Goal: Information Seeking & Learning: Check status

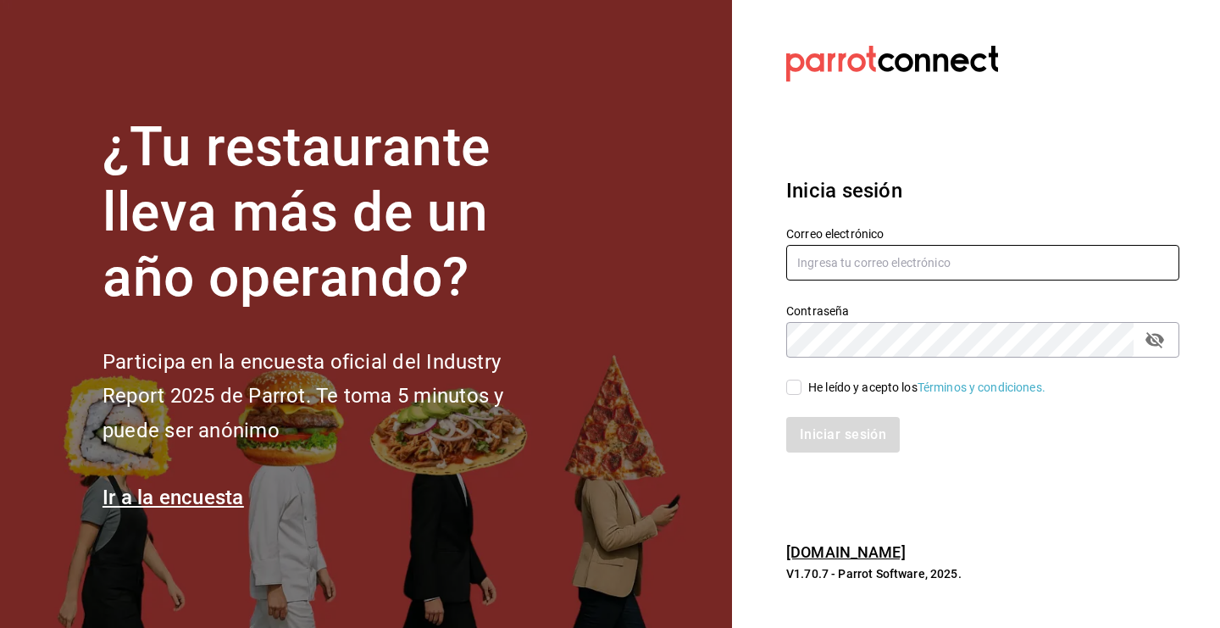
click at [870, 261] on input "text" at bounding box center [982, 263] width 393 height 36
type input "[EMAIL_ADDRESS][DOMAIN_NAME]"
click at [796, 392] on input "He leído y acepto los Términos y condiciones." at bounding box center [793, 387] width 15 height 15
checkbox input "true"
click at [847, 441] on button "Iniciar sesión" at bounding box center [843, 435] width 115 height 36
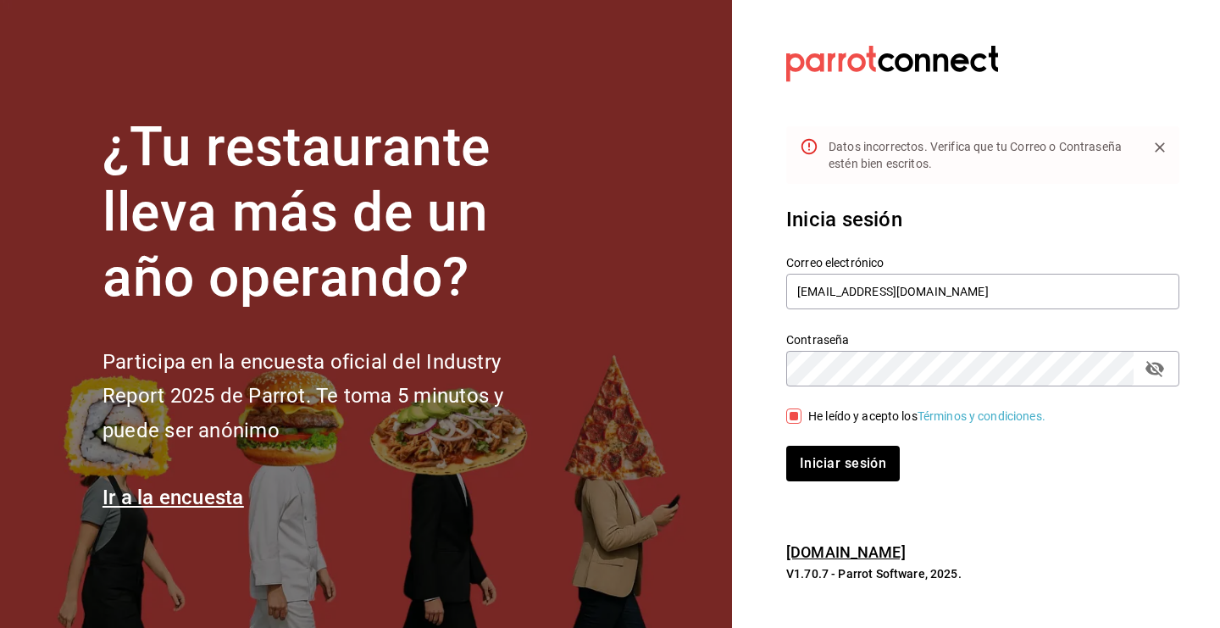
click at [1147, 368] on icon "passwordField" at bounding box center [1155, 369] width 19 height 16
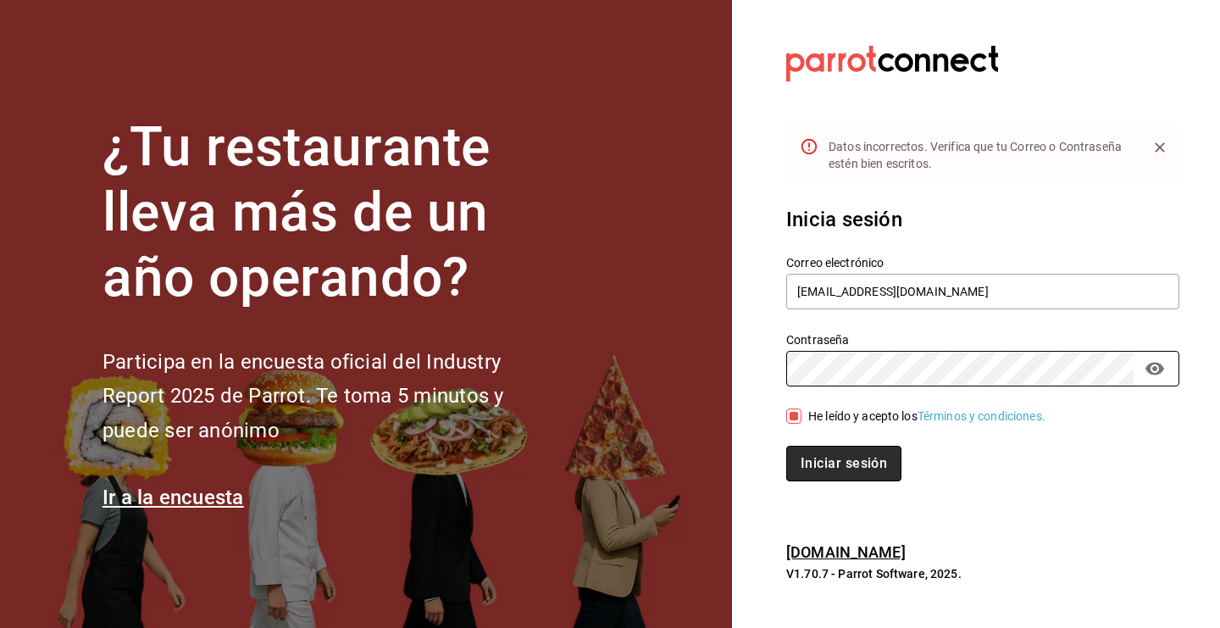
click at [841, 446] on button "Iniciar sesión" at bounding box center [843, 464] width 115 height 36
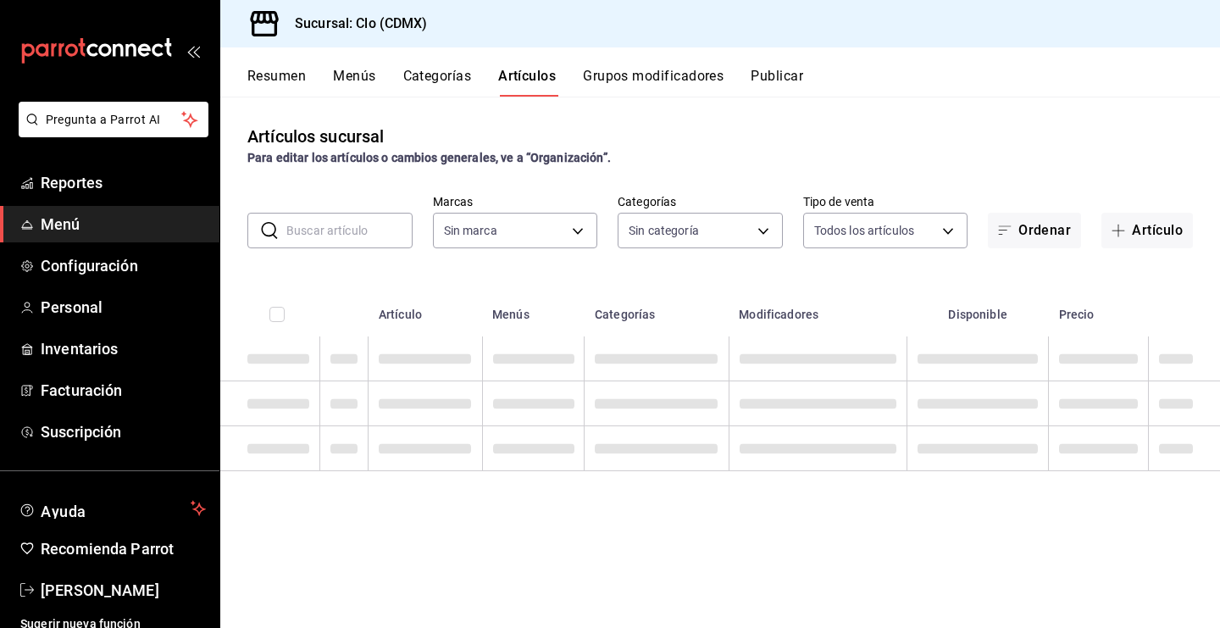
click at [289, 62] on div "Resumen Menús Categorías Artículos Grupos modificadores Publicar" at bounding box center [720, 71] width 1000 height 49
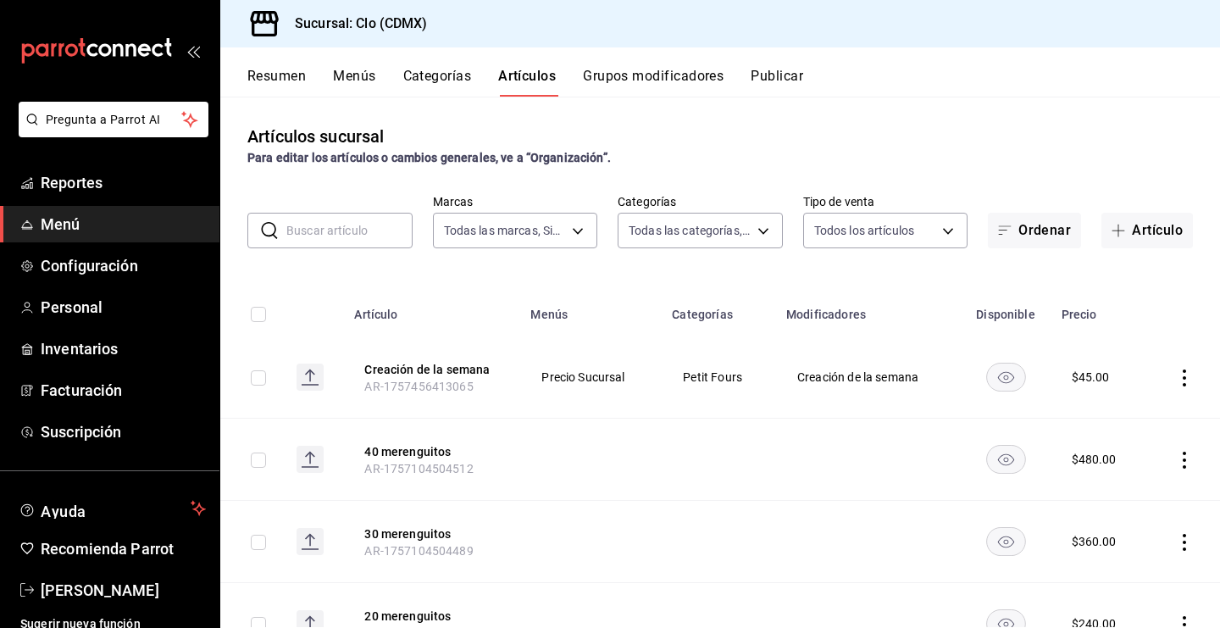
click at [289, 87] on button "Resumen" at bounding box center [276, 82] width 58 height 29
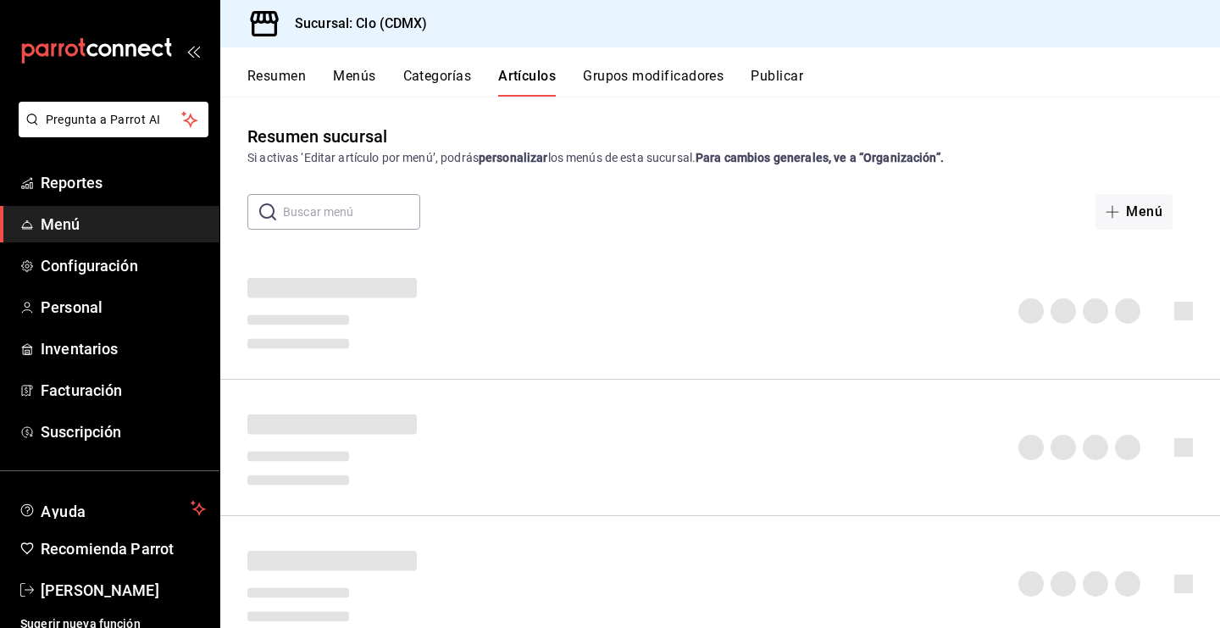
click at [294, 76] on button "Resumen" at bounding box center [276, 82] width 58 height 29
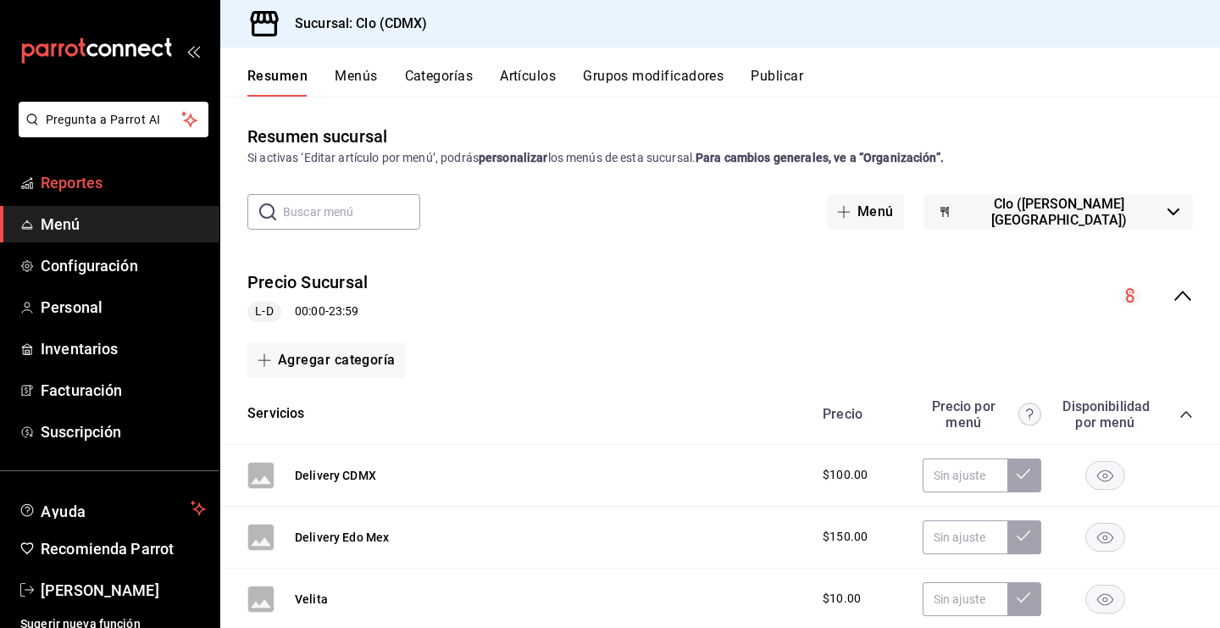
click at [153, 175] on span "Reportes" at bounding box center [123, 182] width 165 height 23
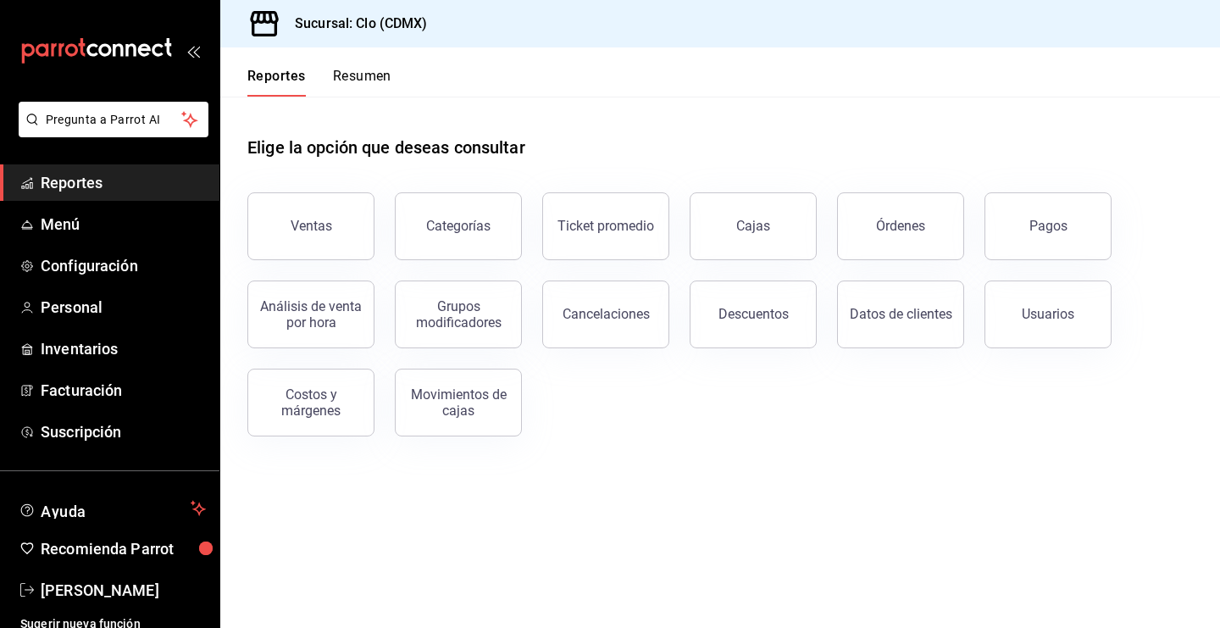
click at [370, 83] on button "Resumen" at bounding box center [362, 82] width 58 height 29
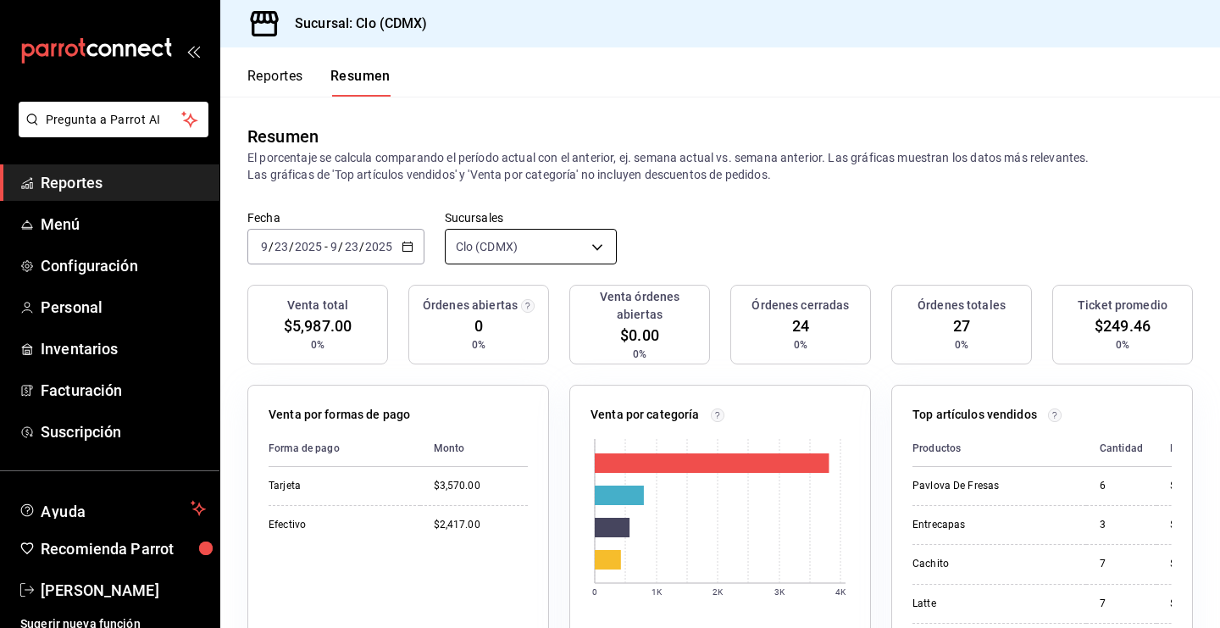
scroll to position [77, 0]
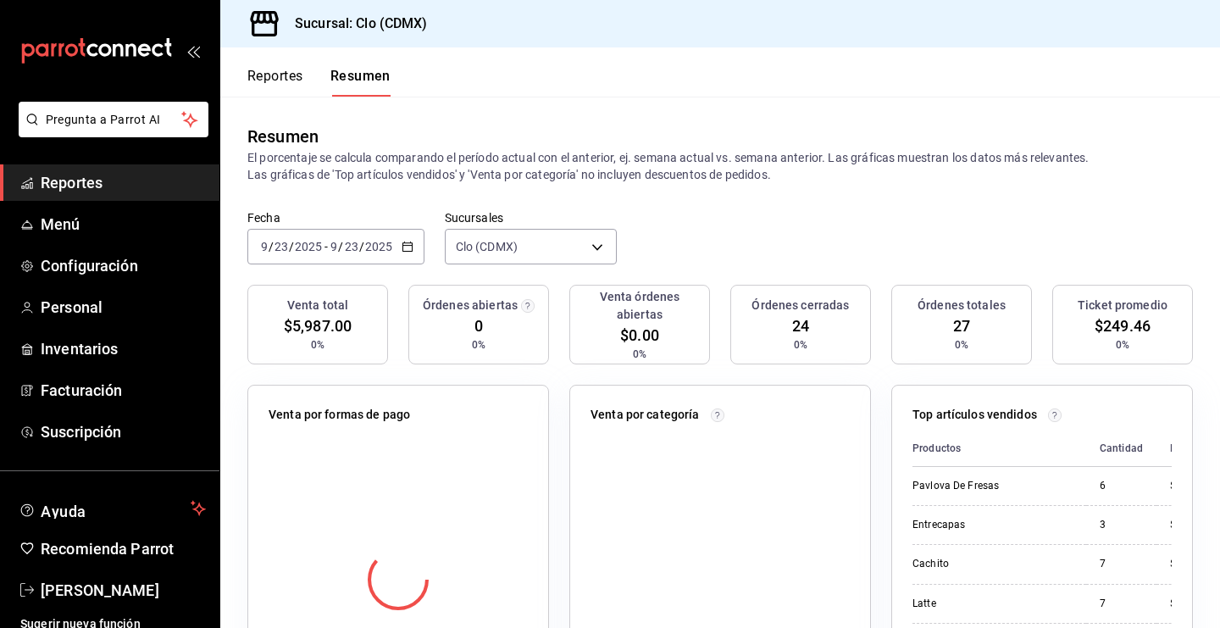
click at [413, 247] on div "2025-09-23 9 / 23 / 2025 - 2025-09-23 9 / 23 / 2025" at bounding box center [335, 247] width 177 height 36
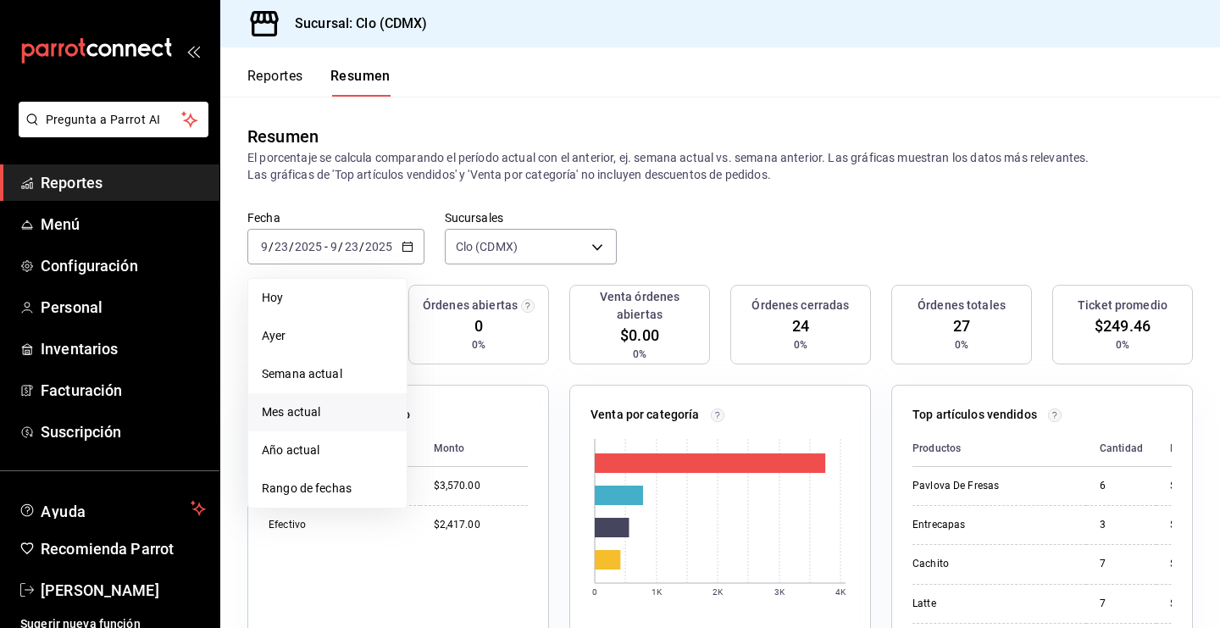
click at [344, 415] on span "Mes actual" at bounding box center [327, 412] width 131 height 18
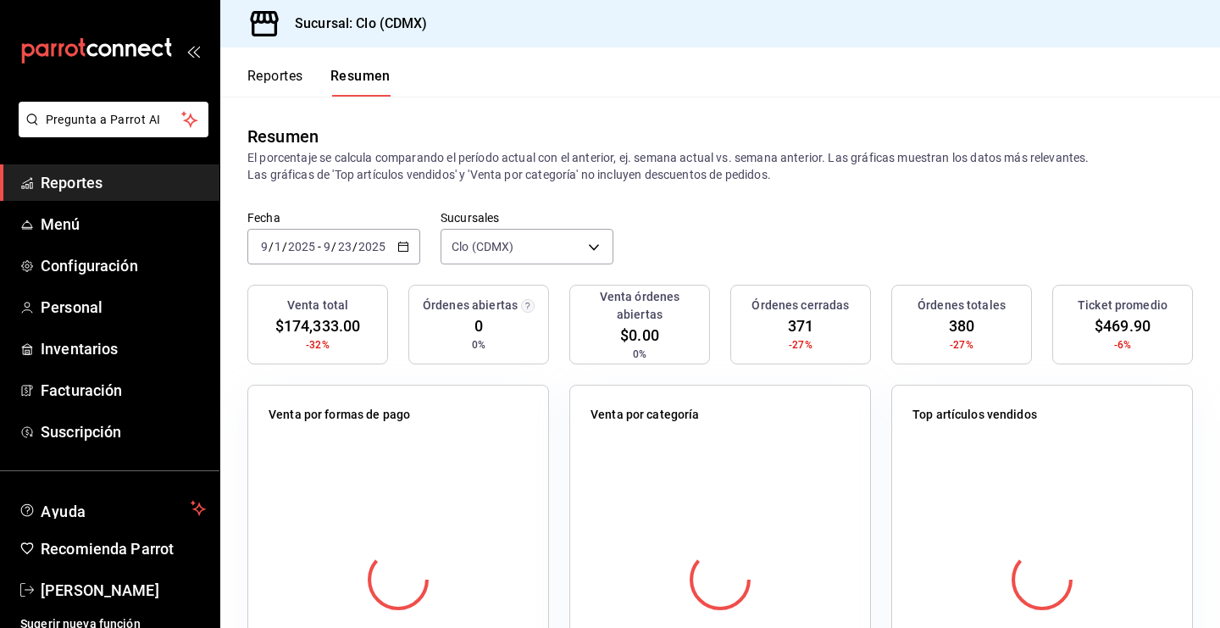
click at [414, 243] on div "2025-09-01 9 / 1 / 2025 - 2025-09-23 9 / 23 / 2025" at bounding box center [333, 247] width 173 height 36
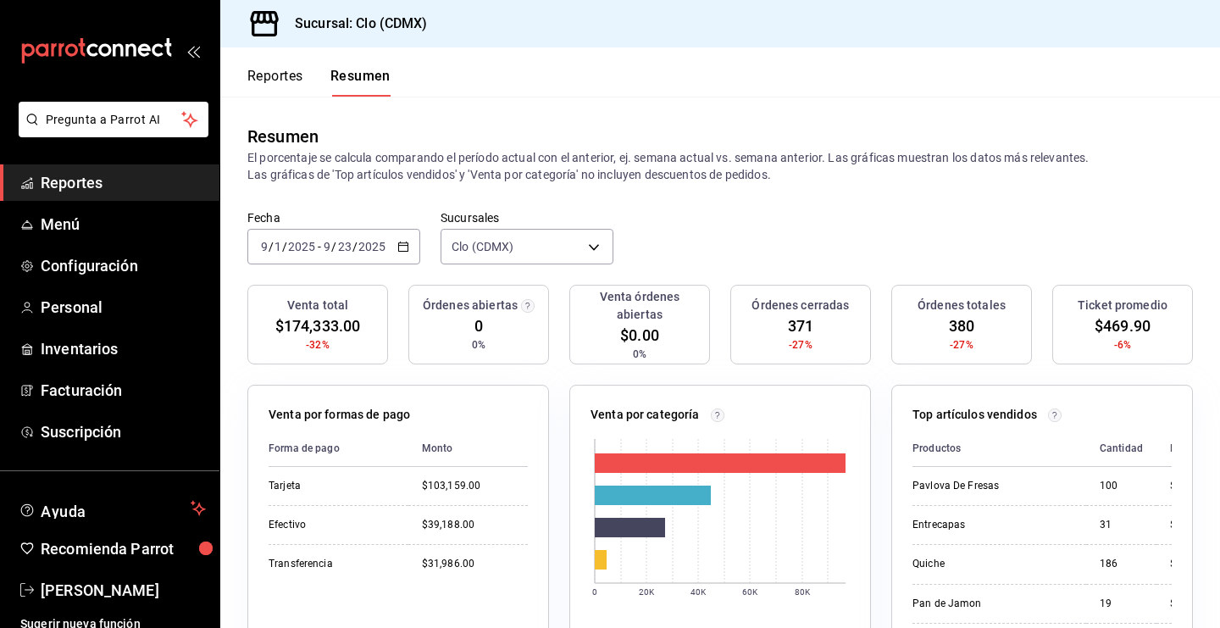
click at [414, 243] on div "2025-09-01 9 / 1 / 2025 - 2025-09-23 9 / 23 / 2025" at bounding box center [333, 247] width 173 height 36
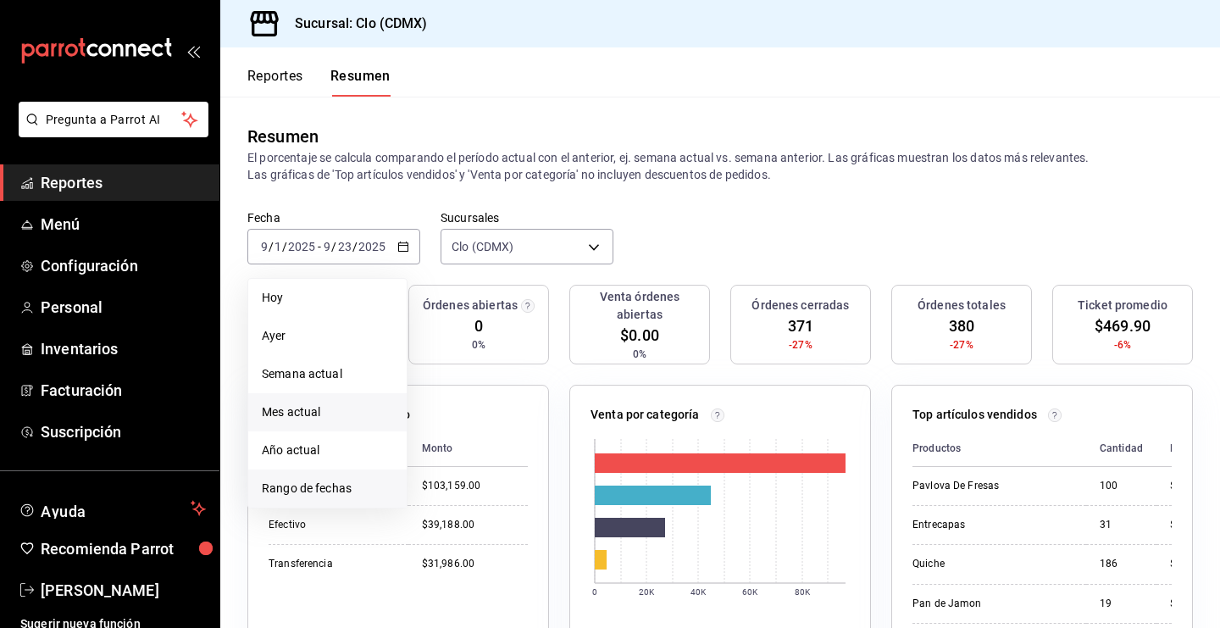
click at [339, 490] on span "Rango de fechas" at bounding box center [327, 489] width 131 height 18
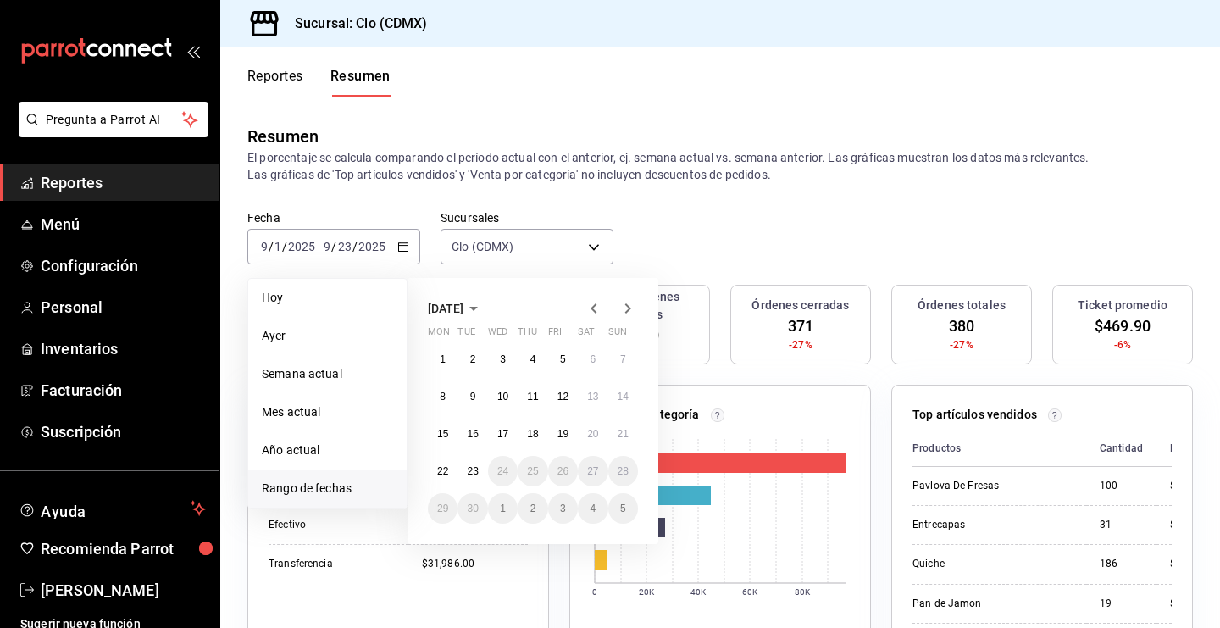
click at [560, 162] on p "El porcentaje se calcula comparando el período actual con el anterior, ej. sema…" at bounding box center [720, 166] width 946 height 34
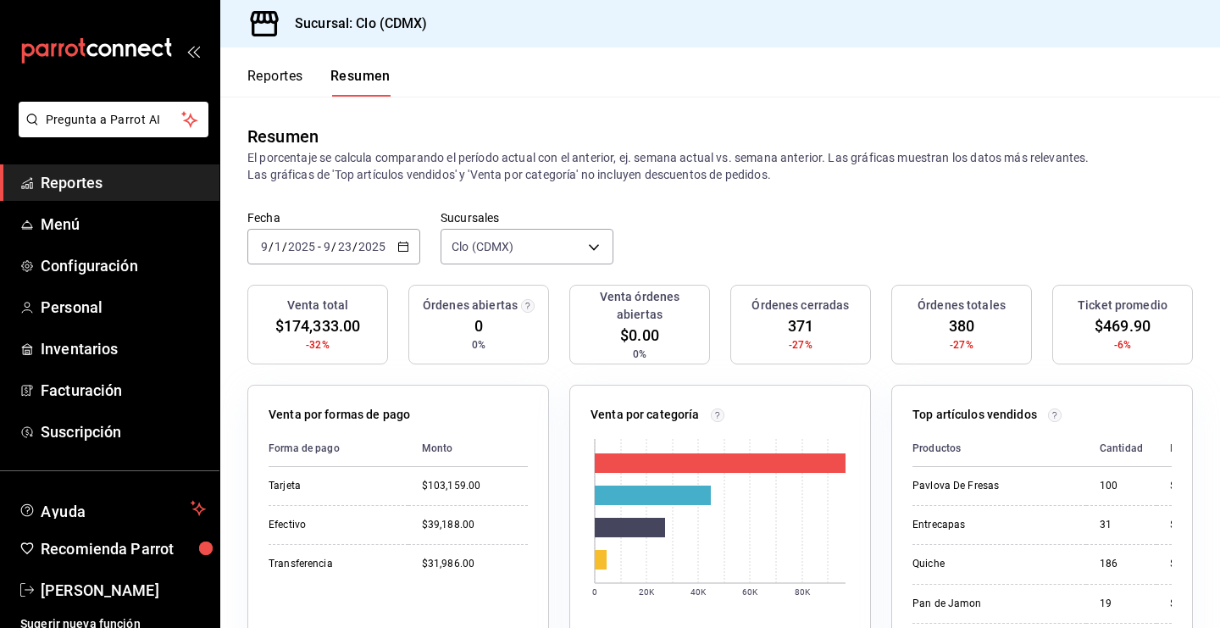
click at [109, 186] on span "Reportes" at bounding box center [123, 182] width 165 height 23
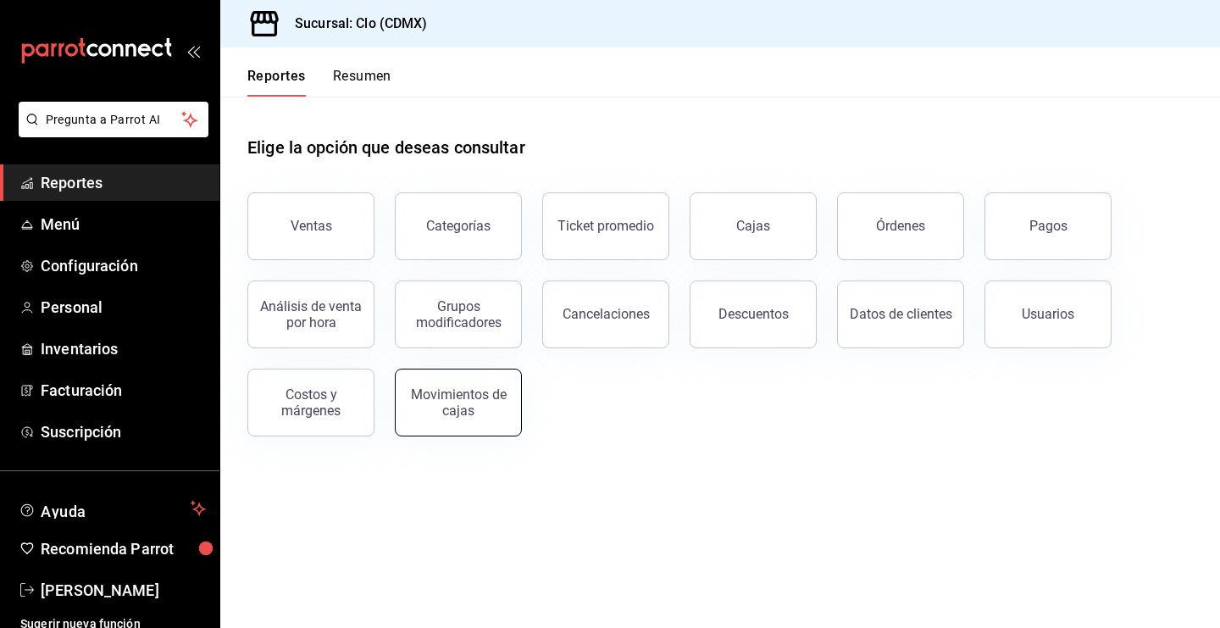
click at [467, 397] on div "Movimientos de cajas" at bounding box center [458, 402] width 105 height 32
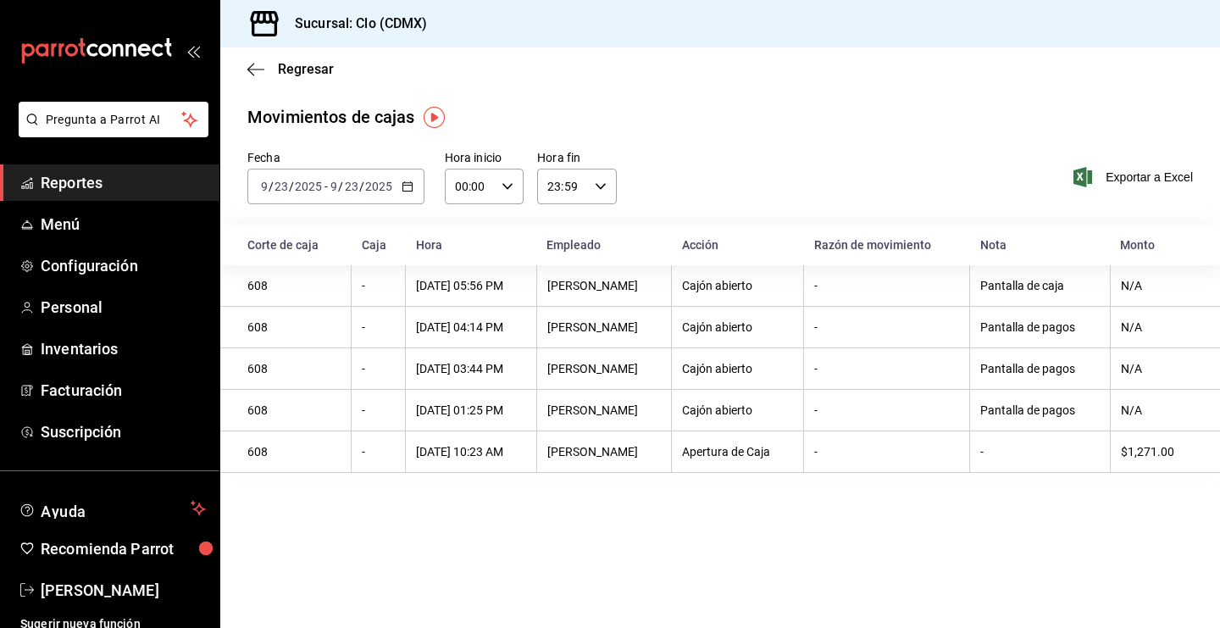
click at [256, 78] on div "Regresar" at bounding box center [720, 68] width 1000 height 43
click at [251, 66] on icon "button" at bounding box center [250, 69] width 7 height 13
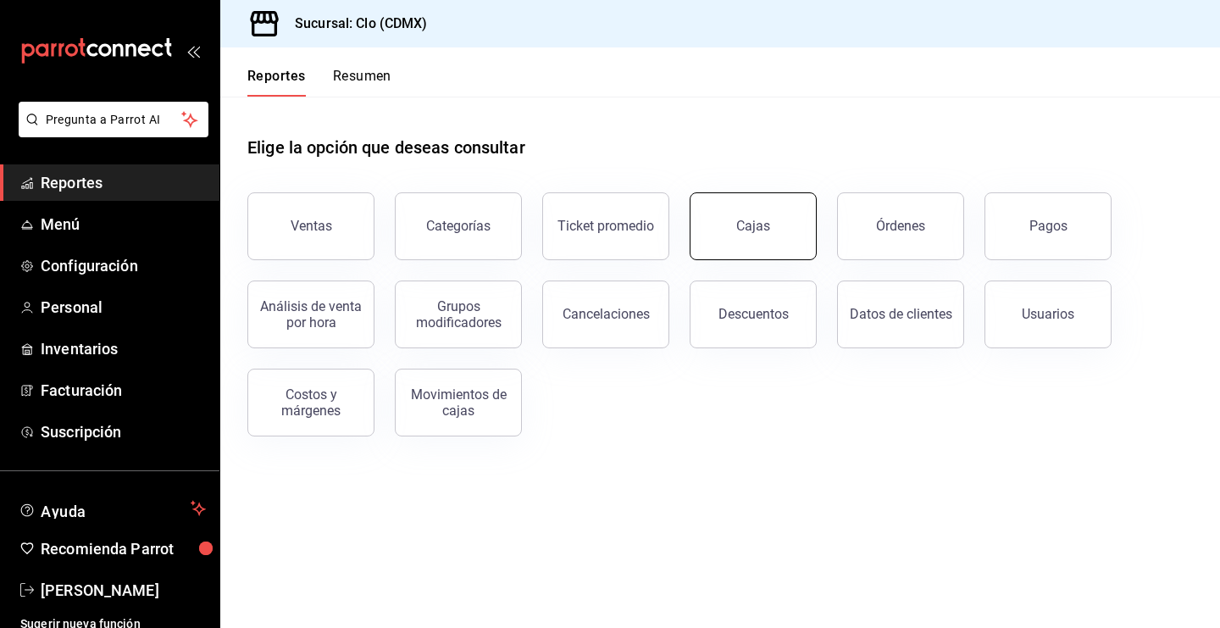
click at [725, 236] on link "Cajas" at bounding box center [753, 226] width 127 height 68
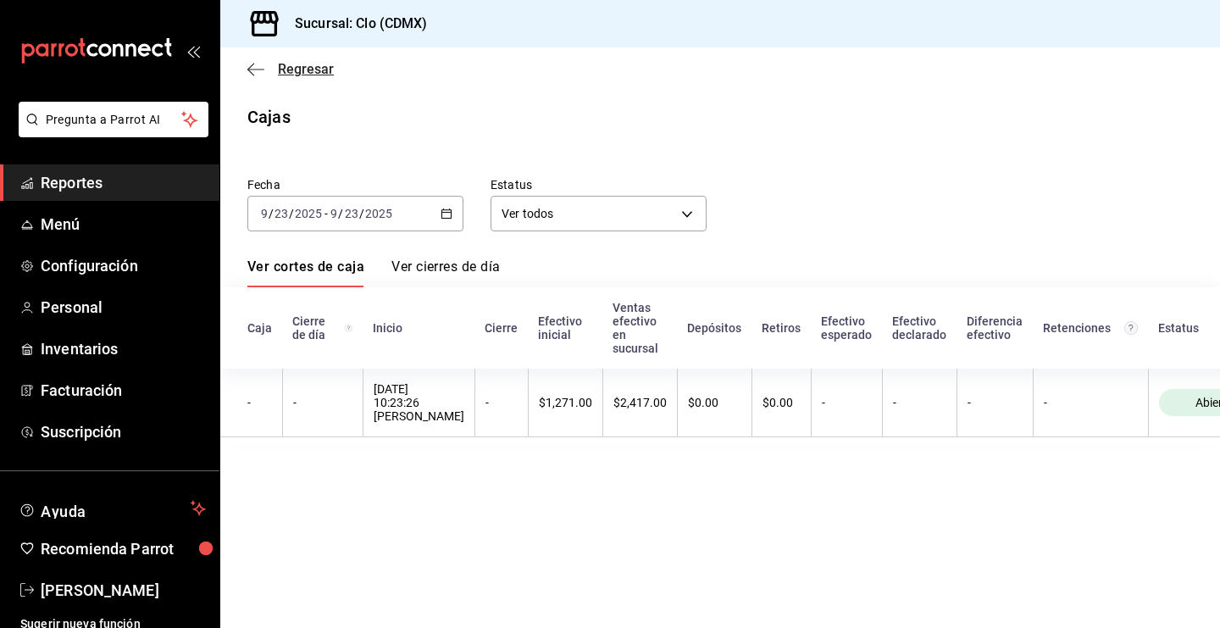
click at [254, 74] on icon "button" at bounding box center [255, 69] width 17 height 15
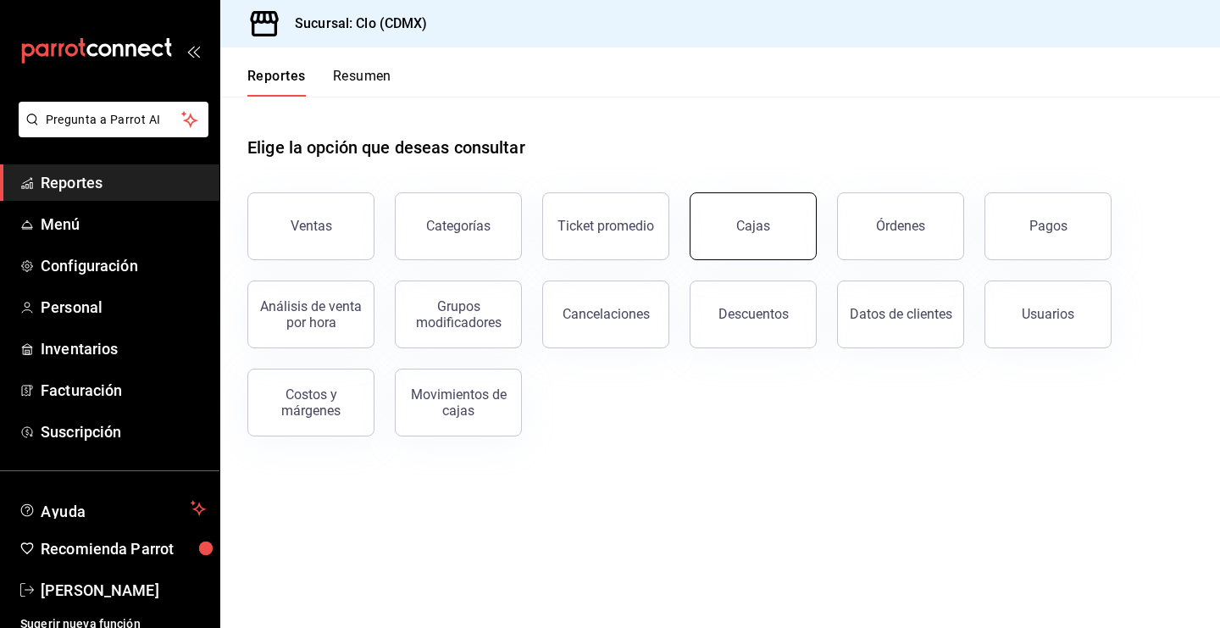
click at [752, 235] on link "Cajas" at bounding box center [753, 226] width 127 height 68
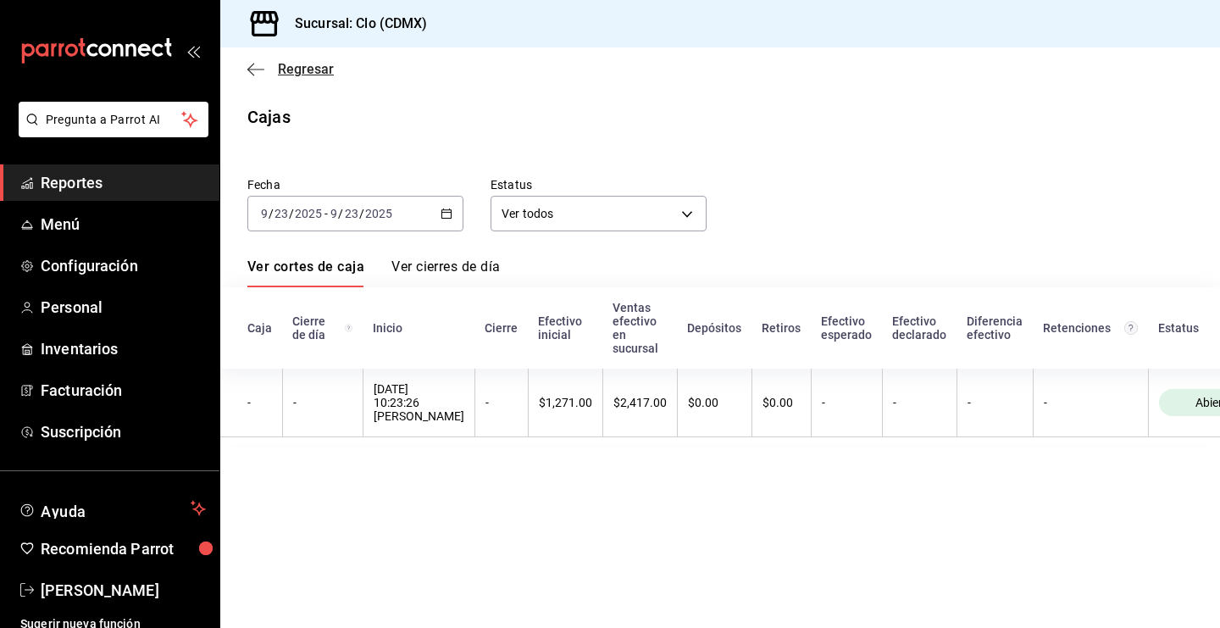
click at [254, 71] on icon "button" at bounding box center [255, 69] width 17 height 15
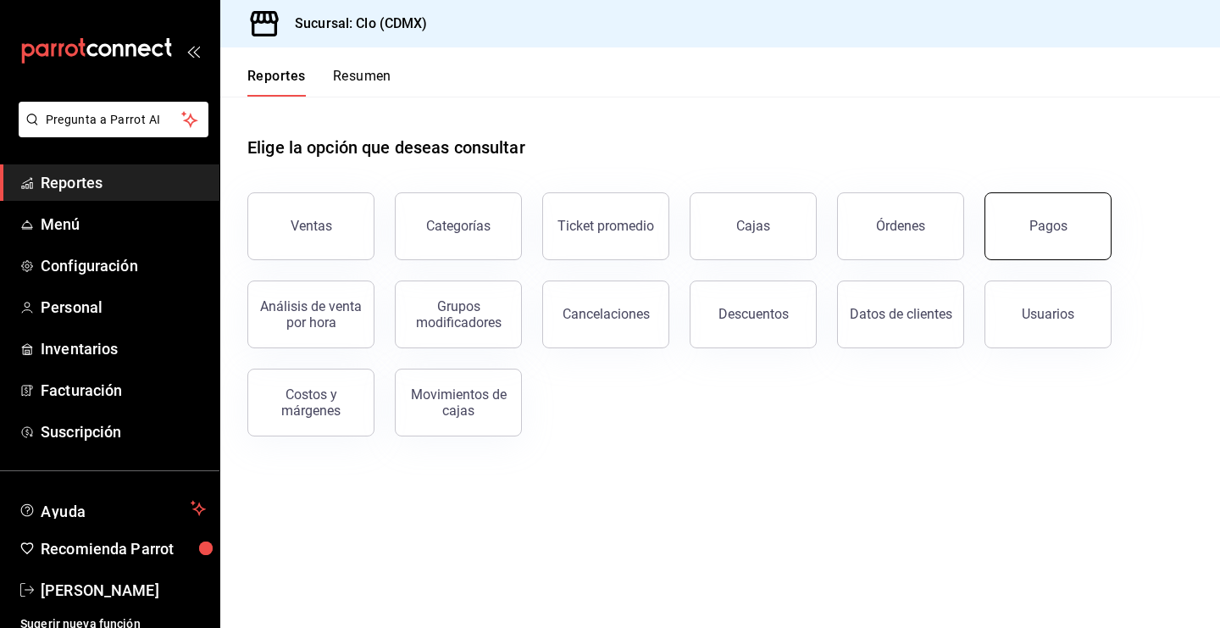
click at [1015, 220] on button "Pagos" at bounding box center [1048, 226] width 127 height 68
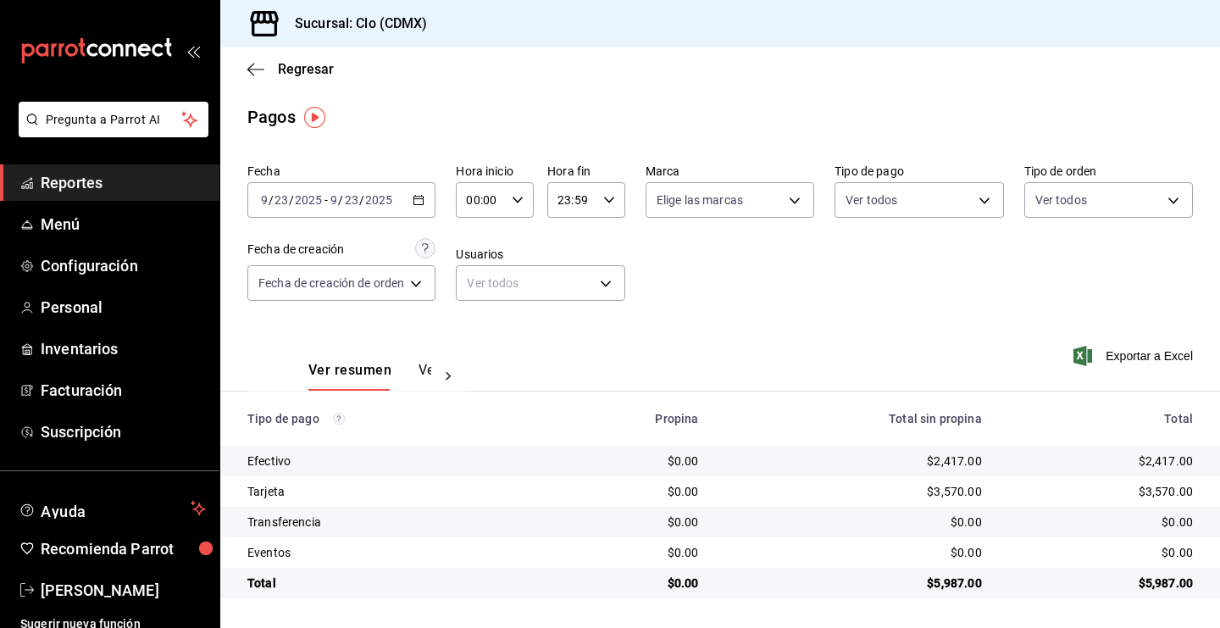
click at [243, 64] on div "Regresar" at bounding box center [720, 68] width 1000 height 43
click at [257, 75] on icon "button" at bounding box center [255, 69] width 17 height 15
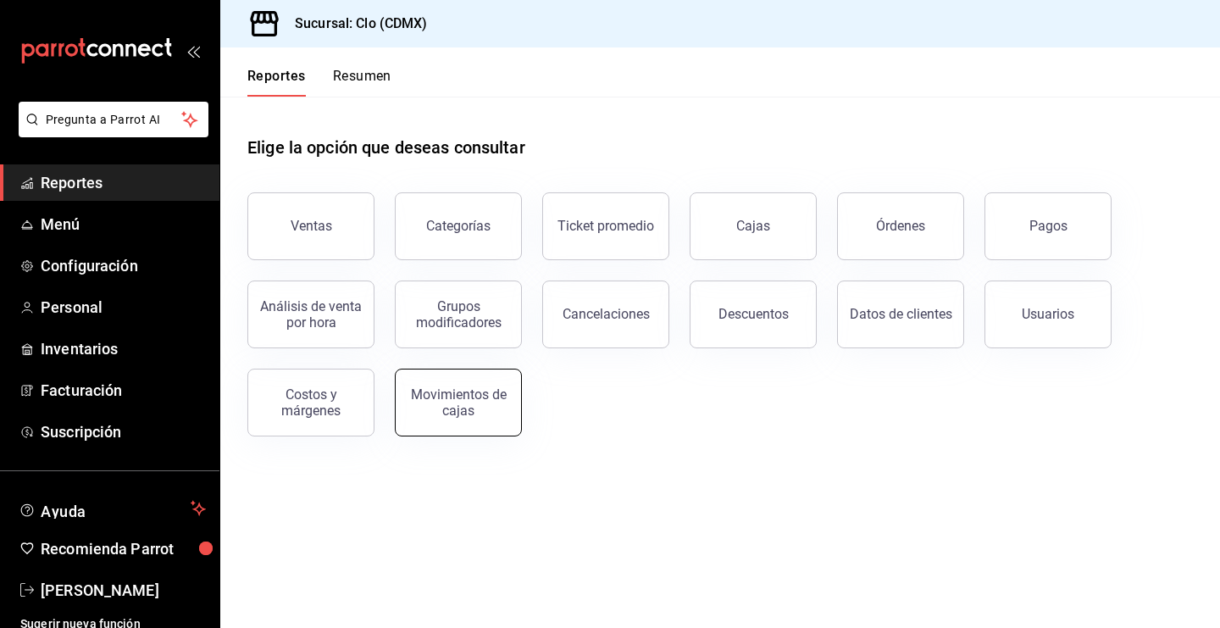
click at [398, 405] on div "Movimientos de cajas" at bounding box center [448, 392] width 147 height 88
click at [453, 399] on div "Movimientos de cajas" at bounding box center [458, 402] width 105 height 32
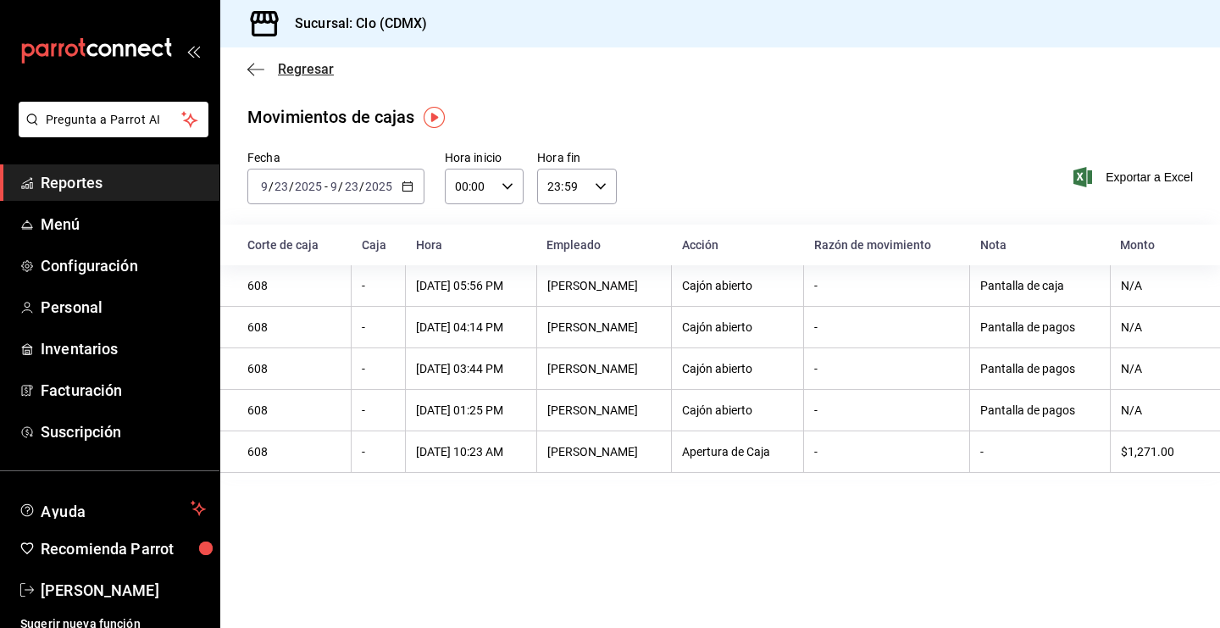
click at [254, 65] on icon "button" at bounding box center [255, 69] width 17 height 15
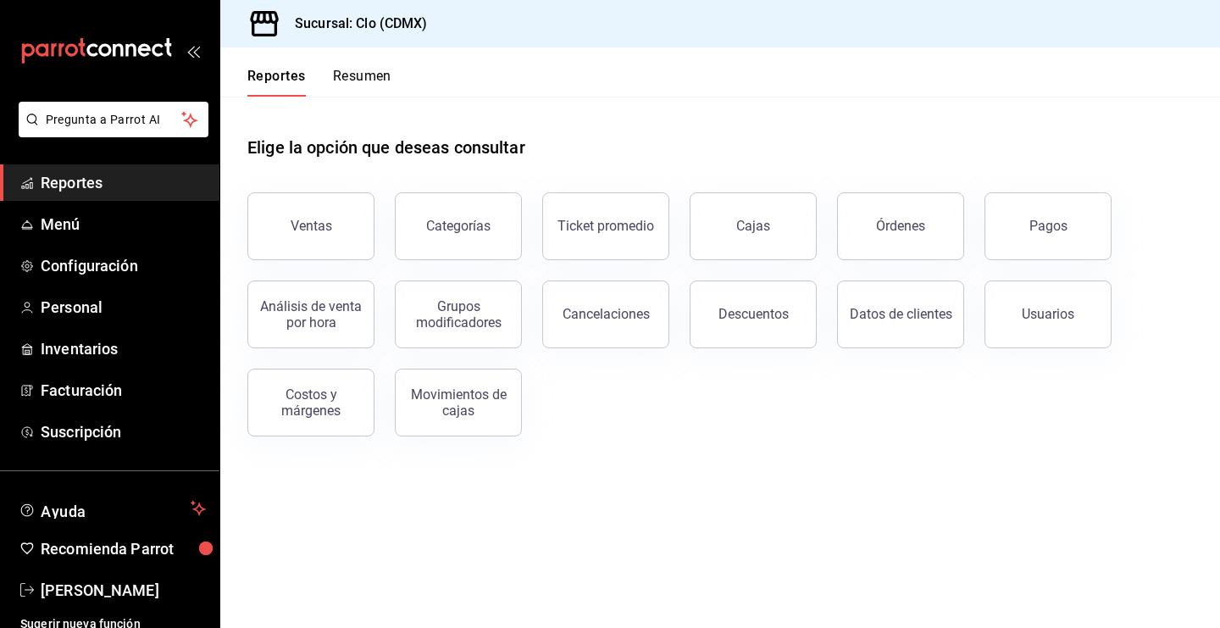
click at [361, 80] on button "Resumen" at bounding box center [362, 82] width 58 height 29
